Goal: Task Accomplishment & Management: Use online tool/utility

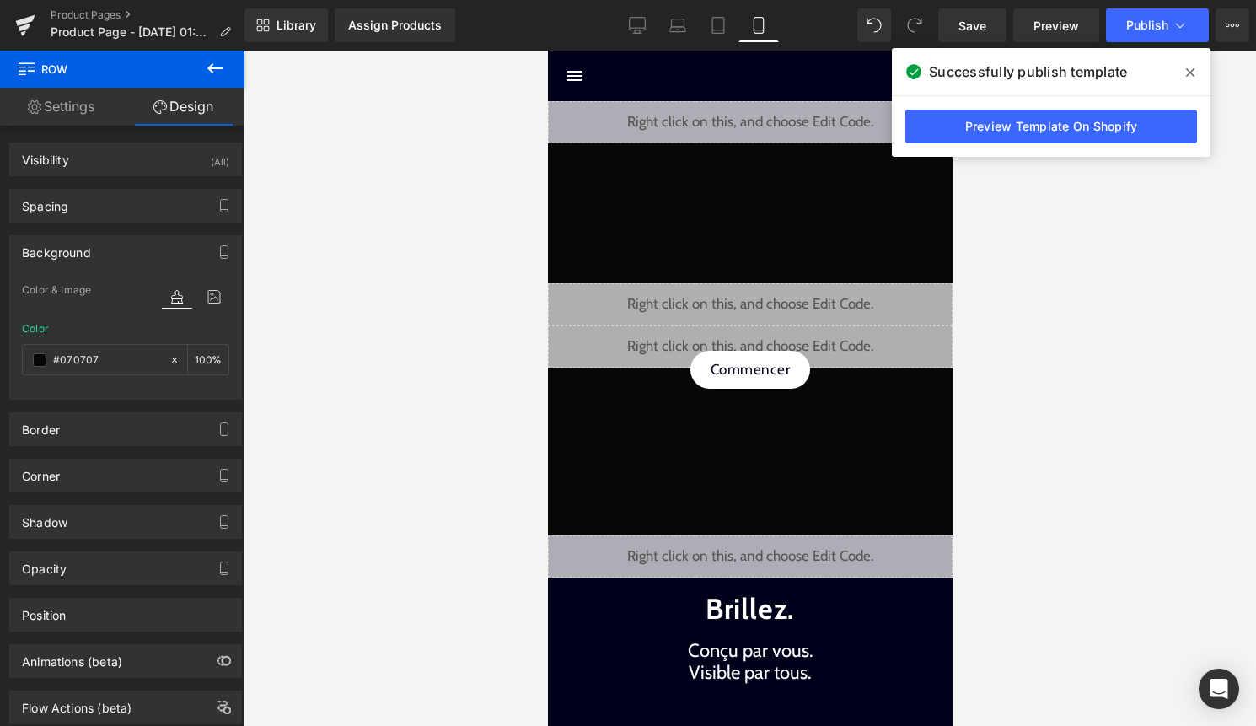
click at [1192, 75] on icon at bounding box center [1190, 72] width 8 height 8
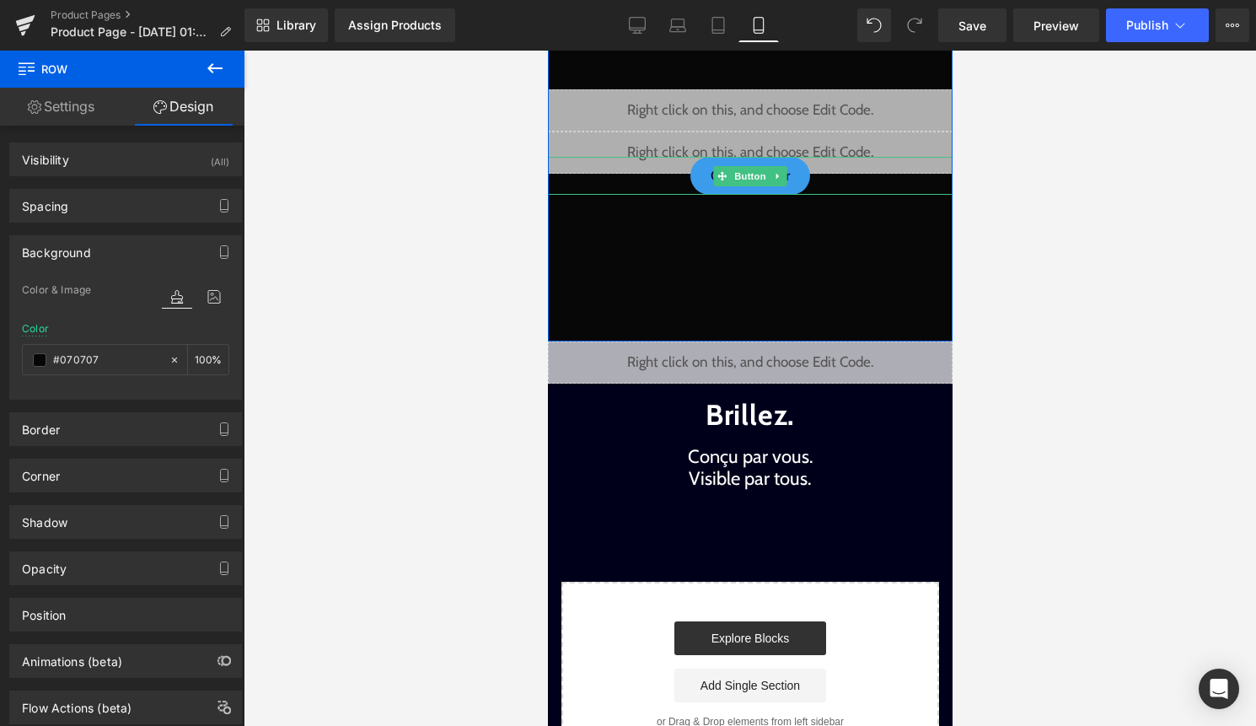
scroll to position [201, 0]
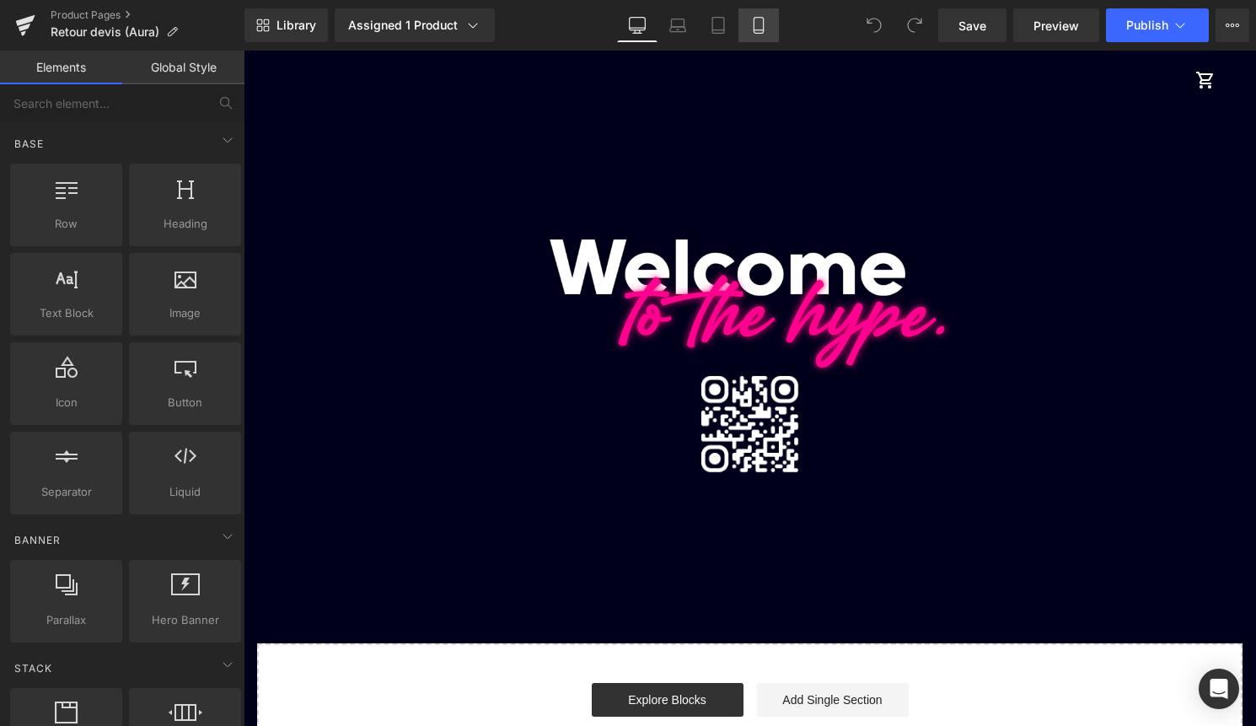
click at [768, 25] on link "Mobile" at bounding box center [758, 25] width 40 height 34
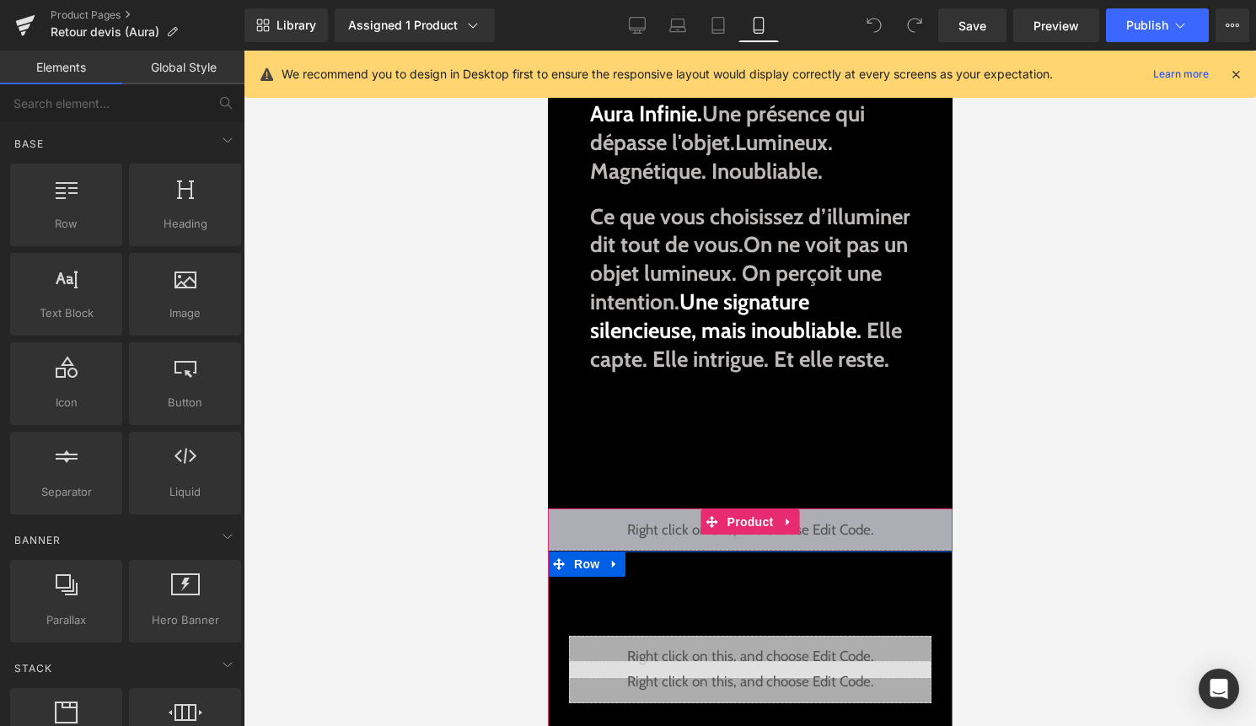
scroll to position [126, 0]
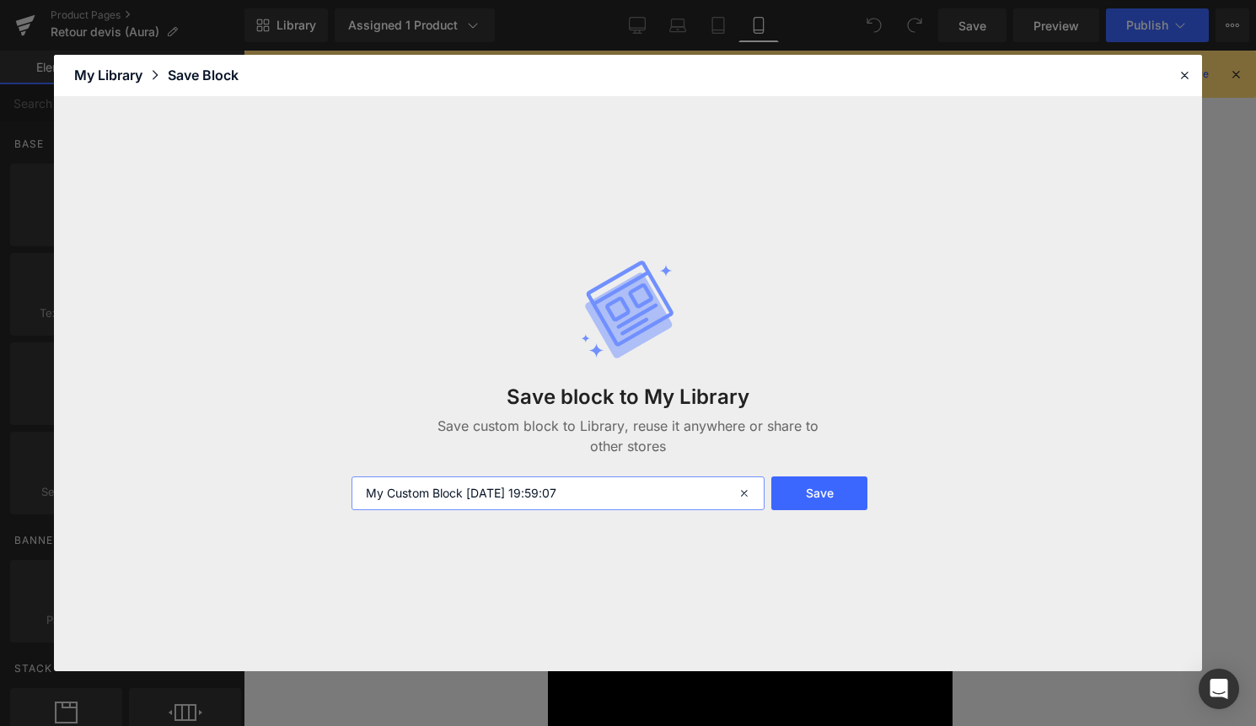
drag, startPoint x: 654, startPoint y: 477, endPoint x: 559, endPoint y: 476, distance: 95.2
click at [559, 476] on input "My Custom Block 2025-09-03 19:59:07" at bounding box center [558, 493] width 414 height 34
drag, startPoint x: 602, startPoint y: 490, endPoint x: 192, endPoint y: 490, distance: 409.6
click at [193, 490] on div "Save block to My Library Save custom block to Library, reuse it anywhere or sha…" at bounding box center [628, 384] width 1148 height 575
type input "bloc text 1"
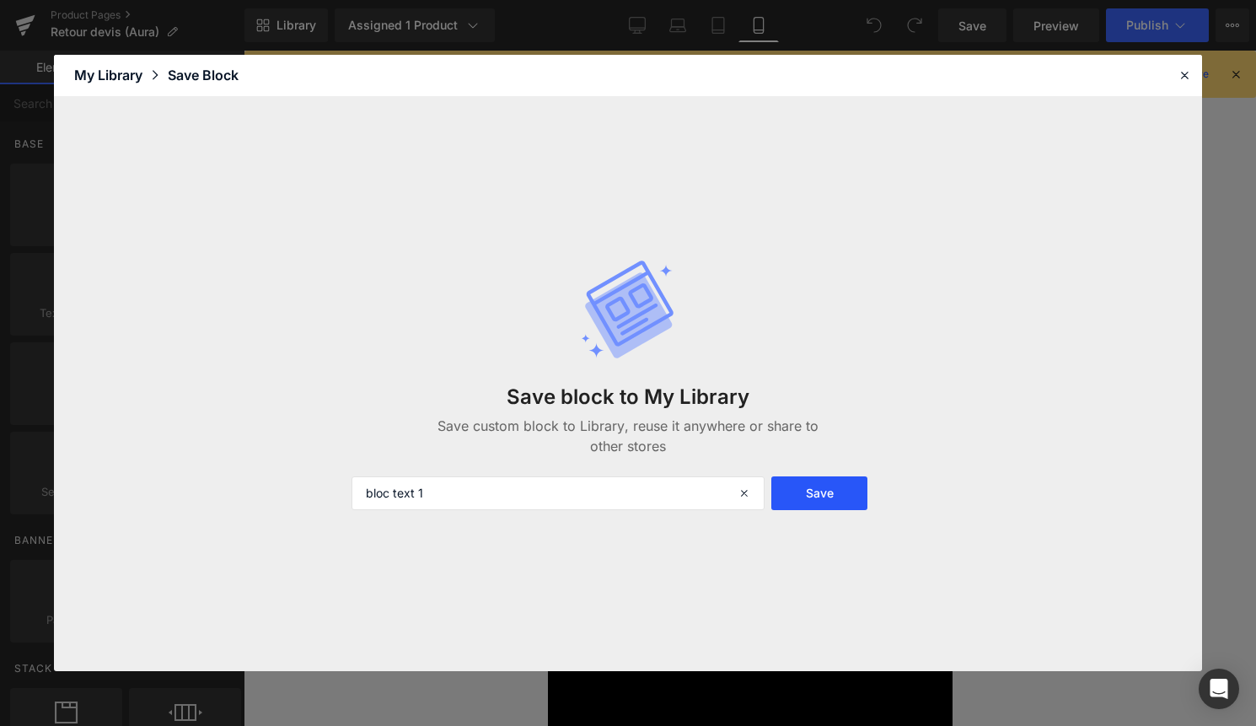
click at [824, 492] on button "Save" at bounding box center [819, 493] width 96 height 34
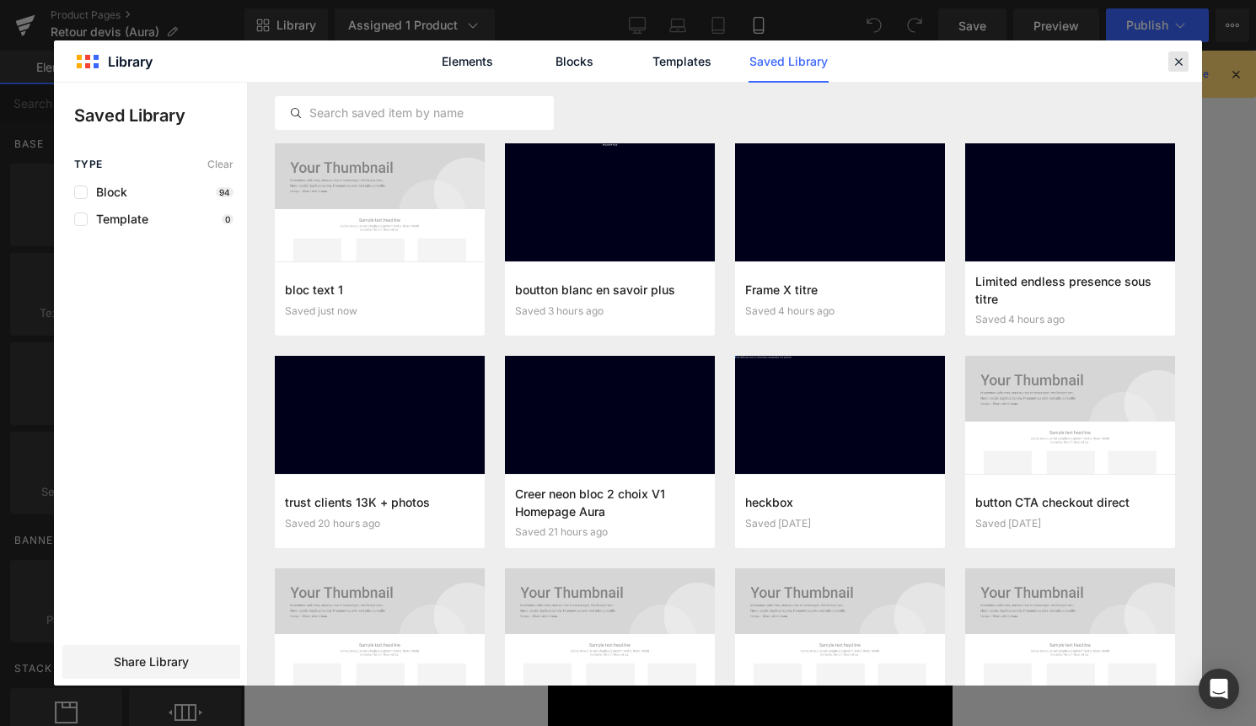
click at [1178, 65] on icon at bounding box center [1178, 61] width 15 height 15
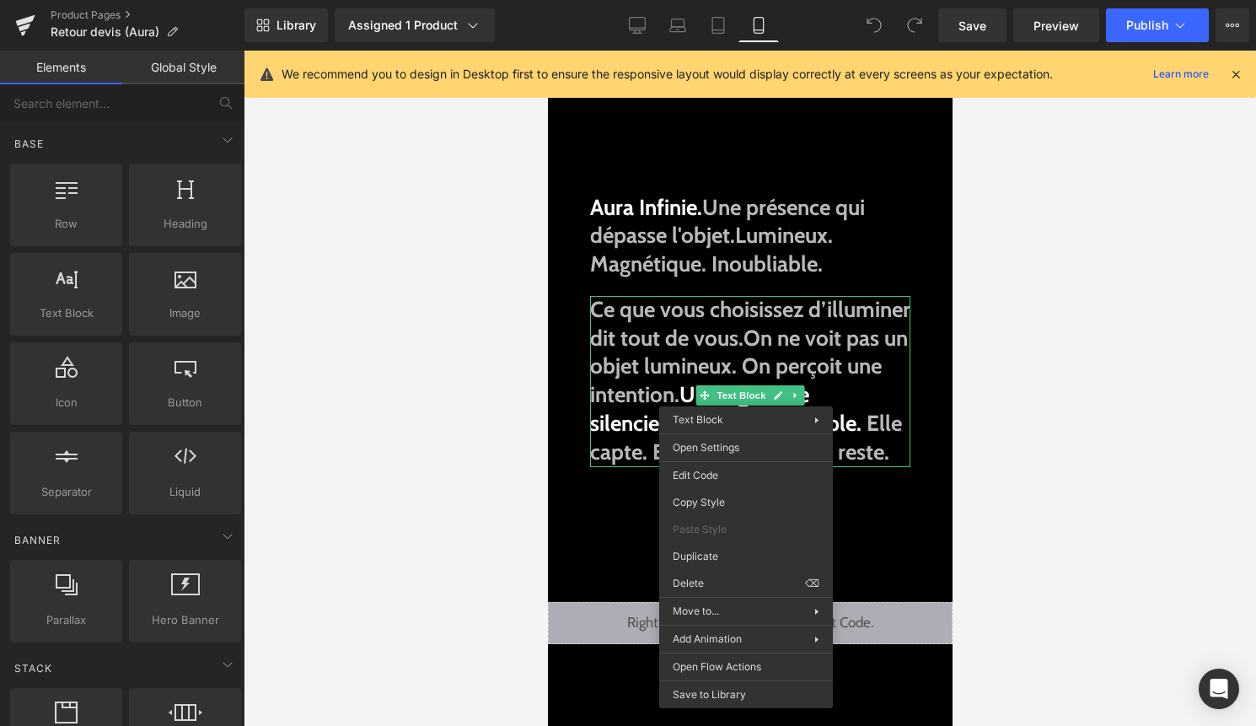
drag, startPoint x: 1274, startPoint y: 753, endPoint x: 727, endPoint y: 702, distance: 549.3
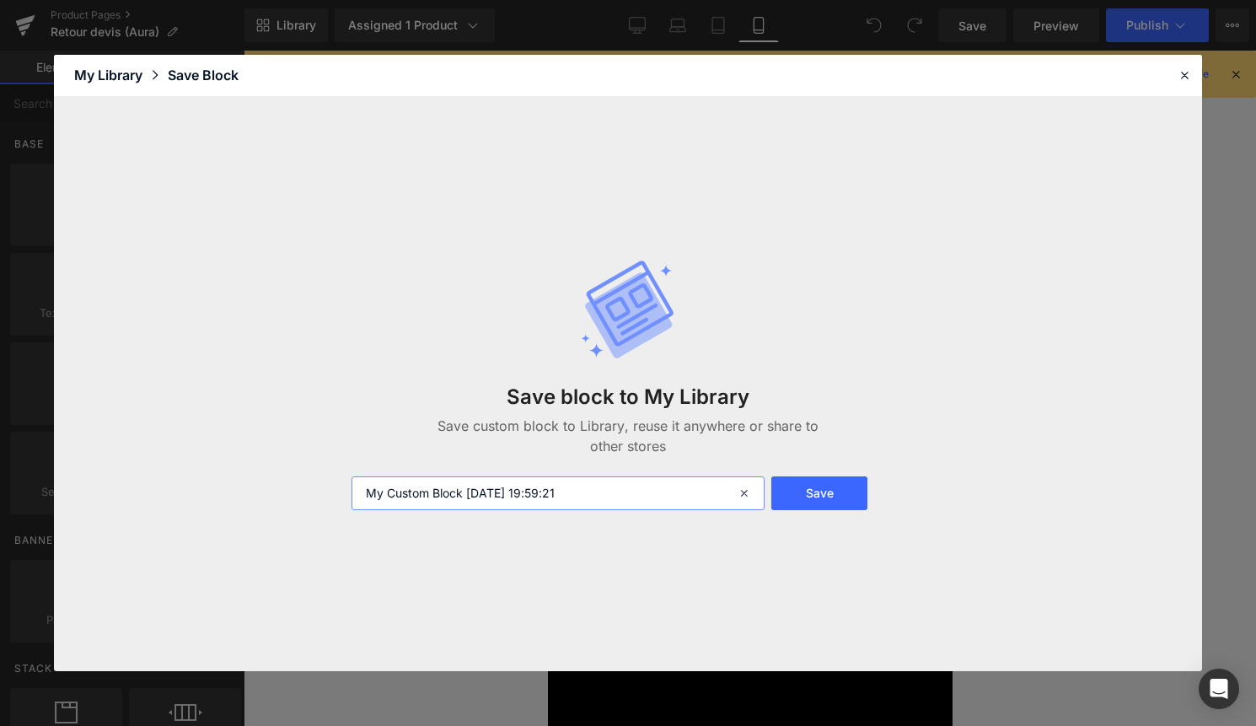
drag, startPoint x: 637, startPoint y: 502, endPoint x: 103, endPoint y: 471, distance: 535.2
click at [118, 471] on div "Save block to My Library Save custom block to Library, reuse it anywhere or sha…" at bounding box center [628, 384] width 1148 height 575
paste input "bloc text"
type input "bloc text 2"
click at [828, 486] on button "Save" at bounding box center [819, 493] width 96 height 34
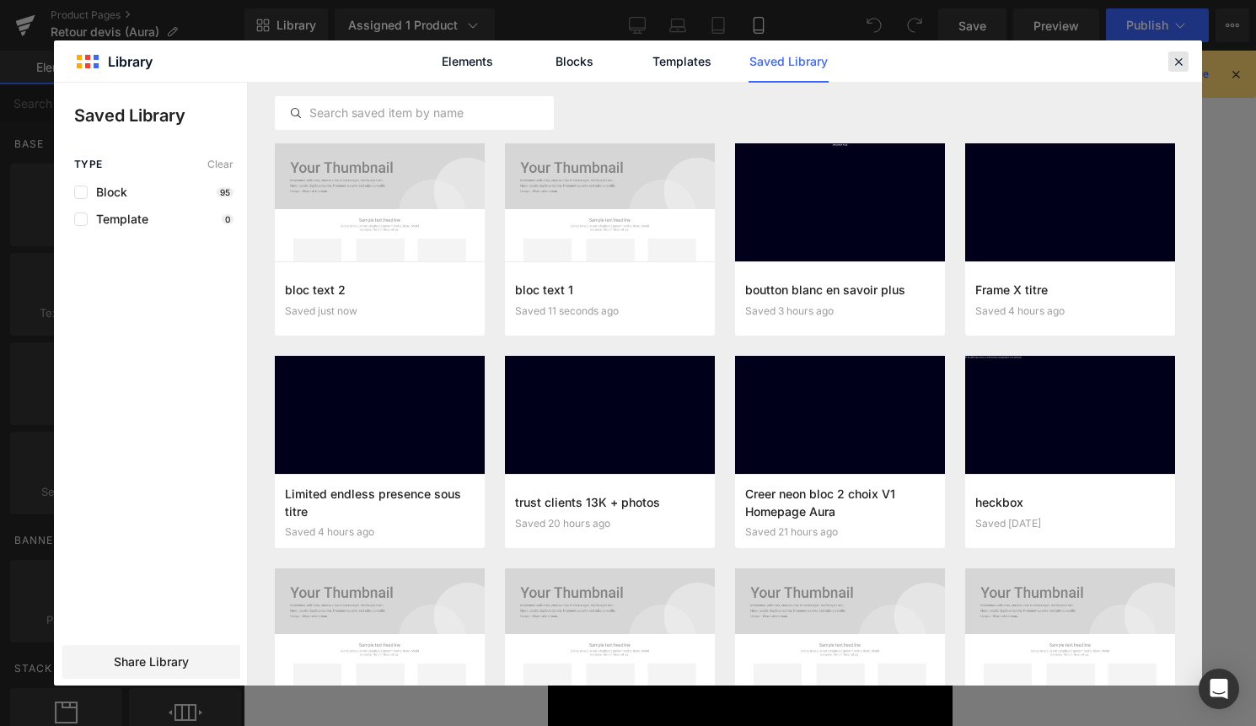
click at [1179, 58] on icon at bounding box center [1178, 61] width 15 height 15
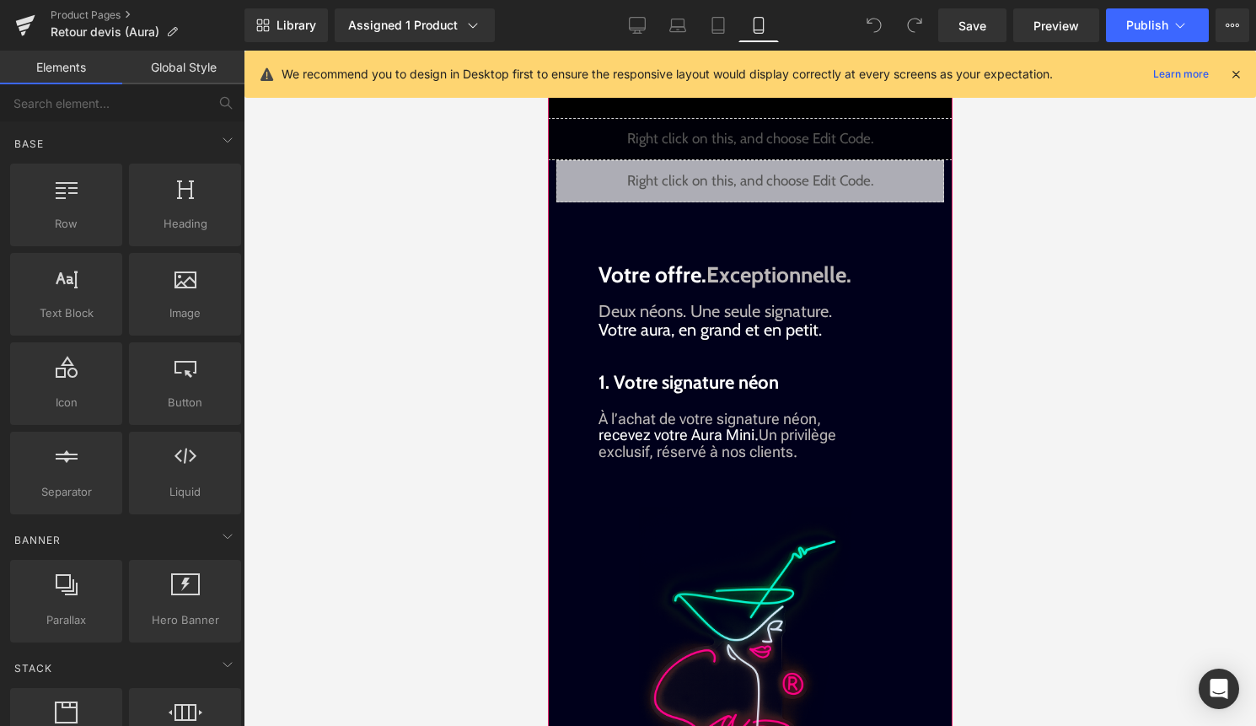
scroll to position [1706, 0]
